Goal: Information Seeking & Learning: Learn about a topic

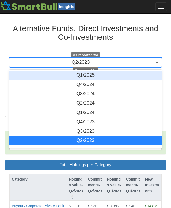
click at [150, 62] on div "Q2/2023" at bounding box center [80, 62] width 143 height 8
click at [142, 75] on div "Q1/2025" at bounding box center [85, 75] width 153 height 9
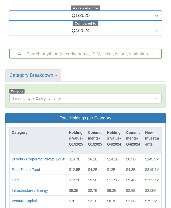
scroll to position [47, 0]
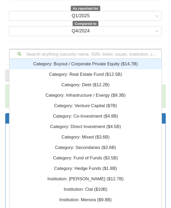
click at [134, 56] on div "Search anything (security name, ISIN, ticker, issuer, institution, category)...…" at bounding box center [85, 54] width 153 height 10
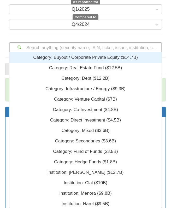
scroll to position [153, 149]
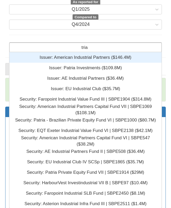
type input "trian"
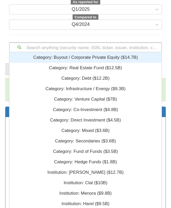
scroll to position [0, 0]
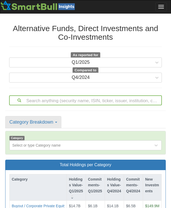
click at [141, 44] on div "Alternative Funds, Direct Investments and Co-Investments As reported for Q1/202…" at bounding box center [85, 53] width 153 height 59
click at [161, 8] on span "button" at bounding box center [162, 8] width 6 height 1
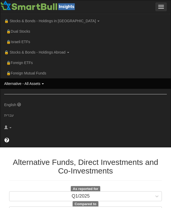
click at [164, 8] on span "button" at bounding box center [162, 8] width 6 height 1
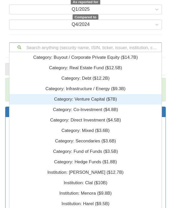
scroll to position [4, 4]
click at [139, 52] on div "Search anything (security name, ISIN, ticker, issuer, institution, category)...…" at bounding box center [85, 47] width 153 height 10
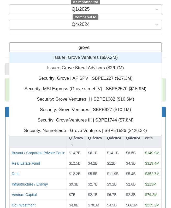
type input "grove s"
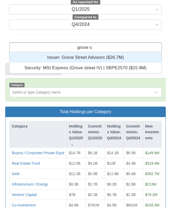
scroll to position [17, 149]
click at [126, 56] on div "Issuer: ‎Grove Street Advisors ‎($26.7M)‏" at bounding box center [85, 57] width 153 height 10
